Goal: Information Seeking & Learning: Learn about a topic

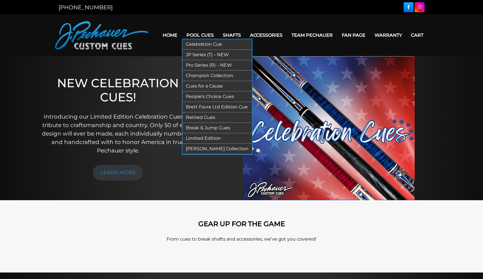
click at [224, 108] on link "Brett Favre Ltd Edition Cue" at bounding box center [216, 107] width 69 height 10
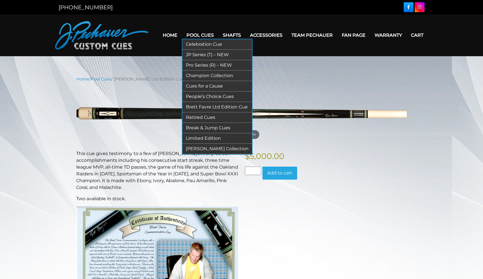
click at [202, 42] on link "Celebration Cue" at bounding box center [216, 44] width 69 height 10
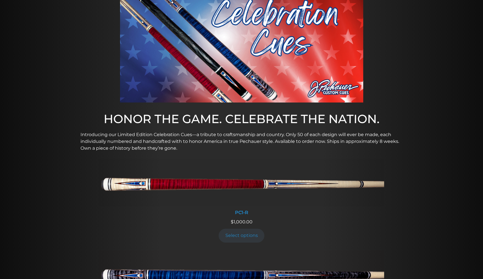
scroll to position [27, 0]
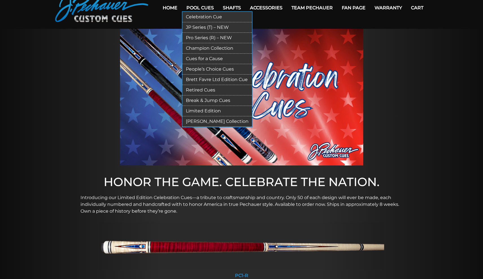
click at [201, 69] on link "People’s Choice Cues" at bounding box center [216, 69] width 69 height 10
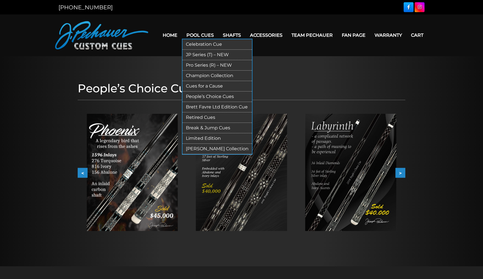
click at [213, 55] on link "JP Series (T) – NEW" at bounding box center [216, 55] width 69 height 10
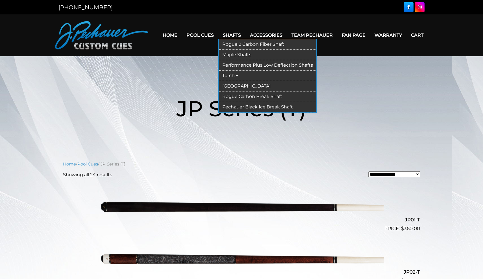
click at [224, 57] on link "Maple Shafts" at bounding box center [267, 55] width 97 height 10
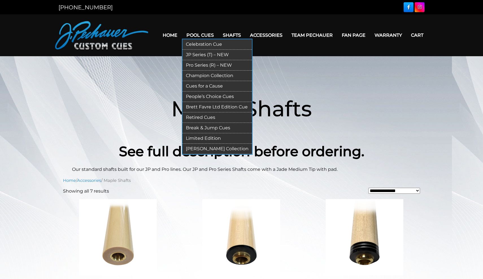
click at [197, 76] on link "Champion Collection" at bounding box center [216, 76] width 69 height 10
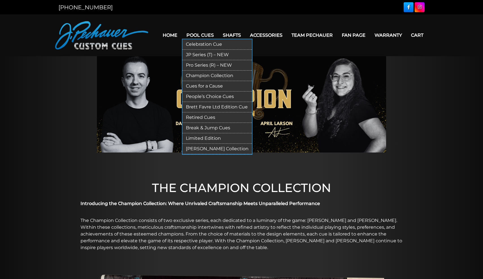
click at [198, 149] on link "[PERSON_NAME] Collection" at bounding box center [216, 149] width 69 height 10
